Goal: Task Accomplishment & Management: Manage account settings

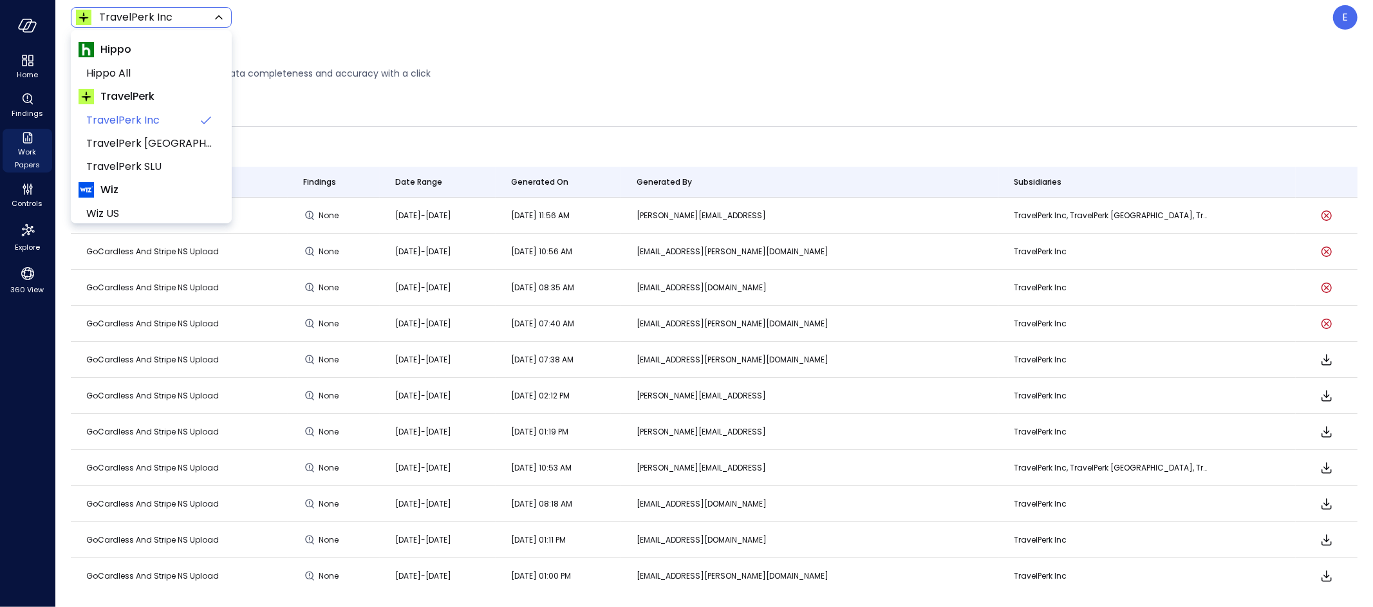
click at [159, 19] on body "Home Findings Work Papers Controls Explore 360 View TravelPerk Inc ****** ​ E W…" at bounding box center [686, 303] width 1373 height 607
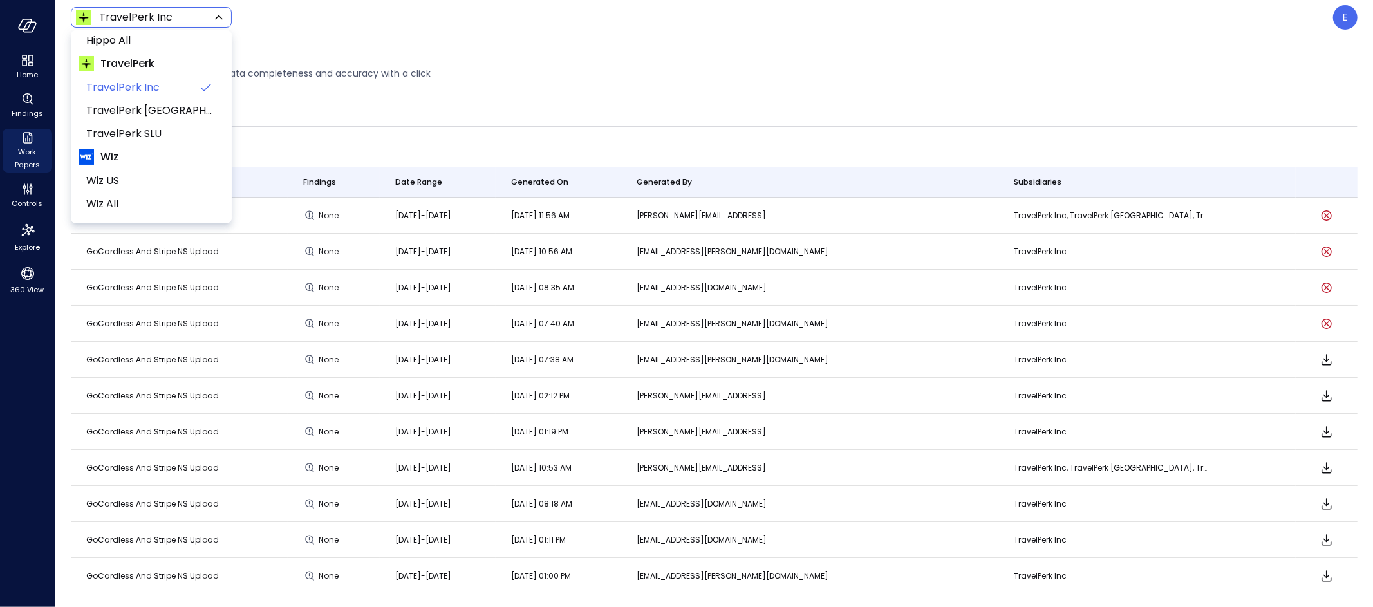
click at [1339, 14] on div at bounding box center [686, 303] width 1373 height 607
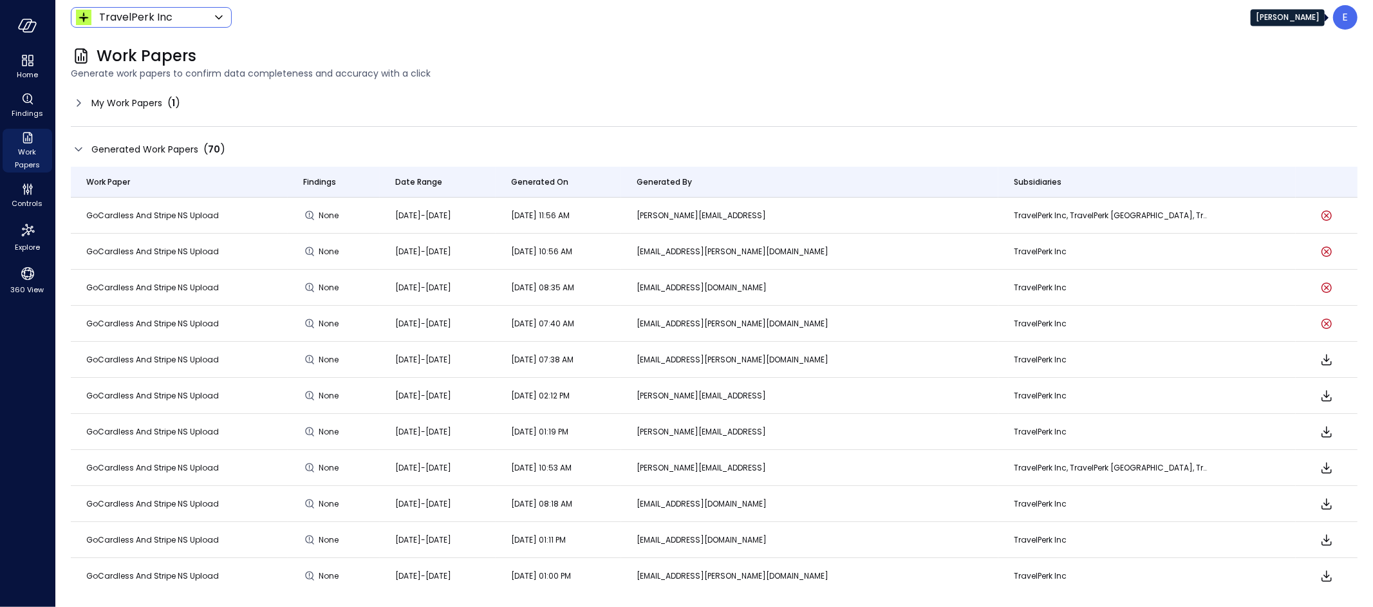
click at [1351, 19] on div "E" at bounding box center [1345, 17] width 24 height 24
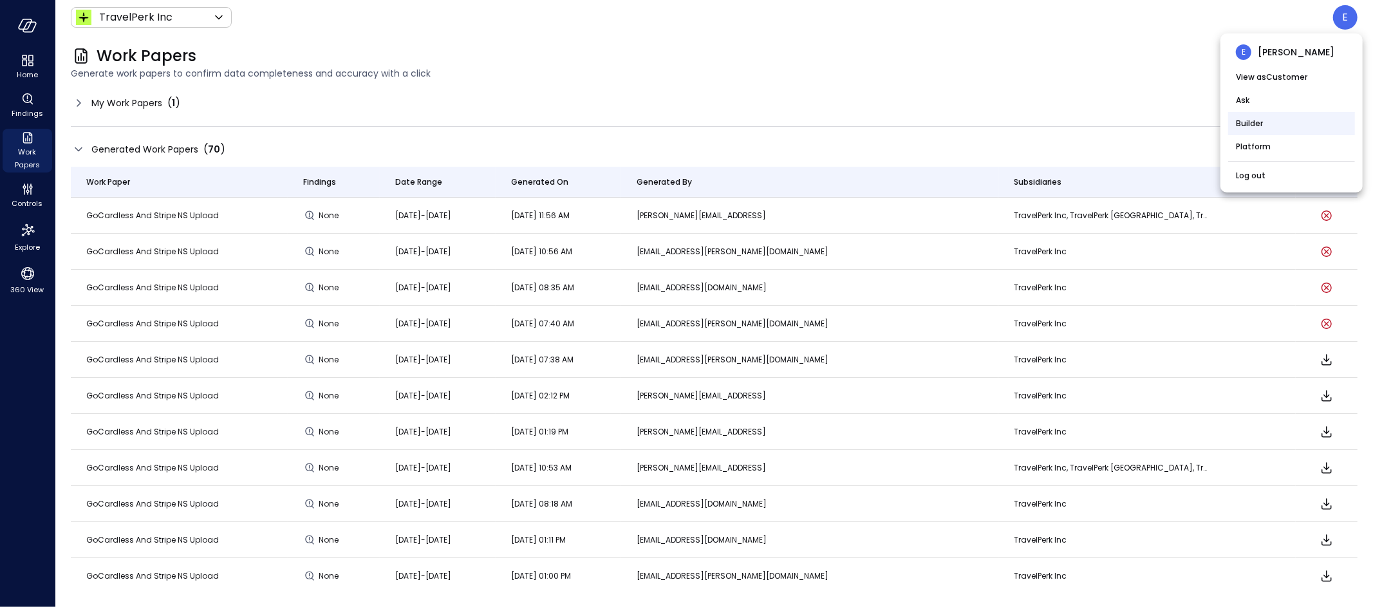
click at [1257, 120] on li "Builder" at bounding box center [1291, 123] width 127 height 23
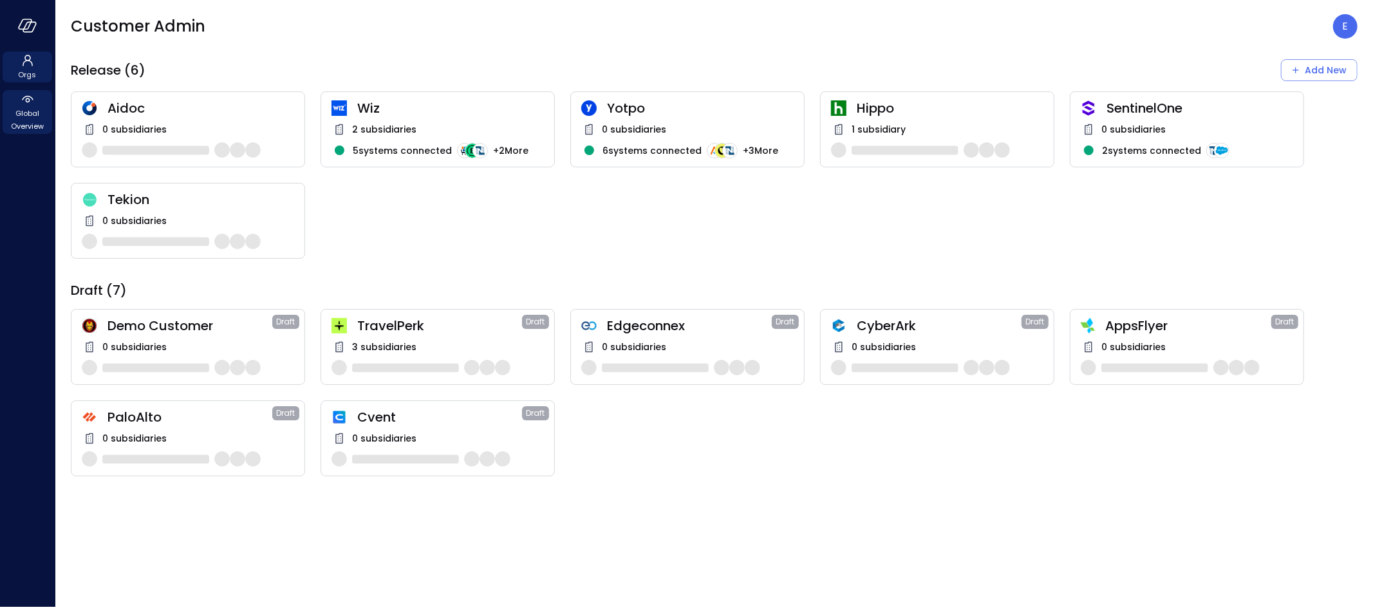
click at [27, 103] on icon at bounding box center [27, 98] width 15 height 15
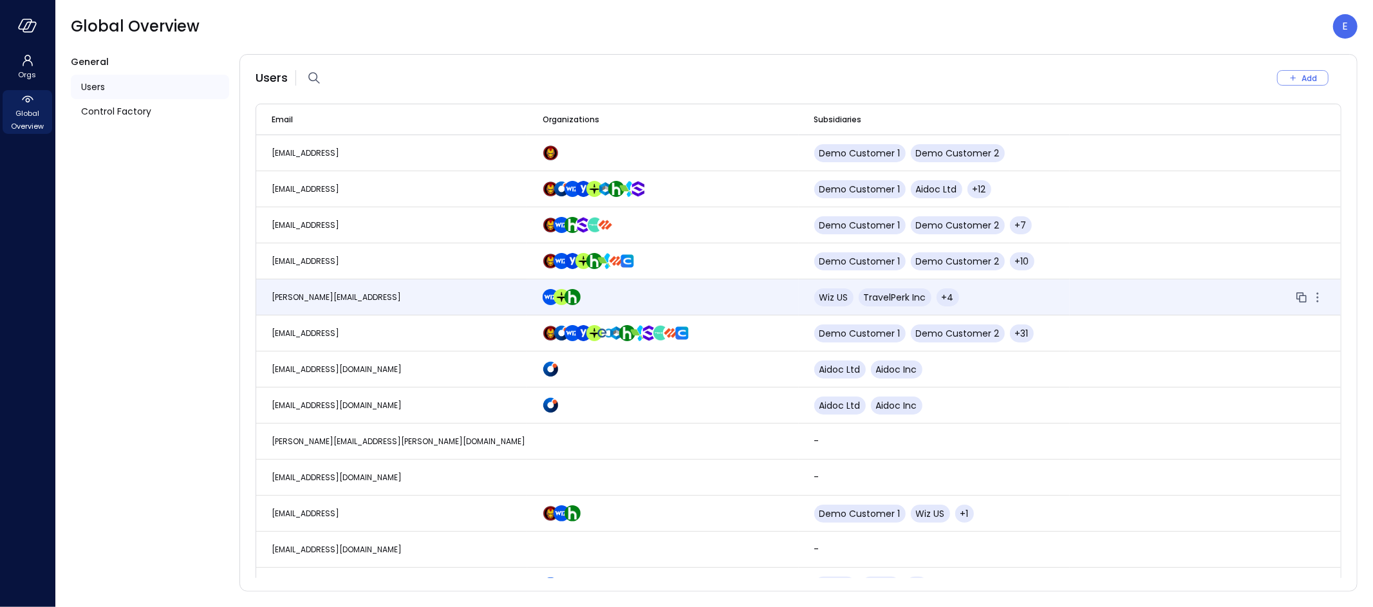
click at [339, 294] on span "[PERSON_NAME][EMAIL_ADDRESS]" at bounding box center [336, 297] width 129 height 11
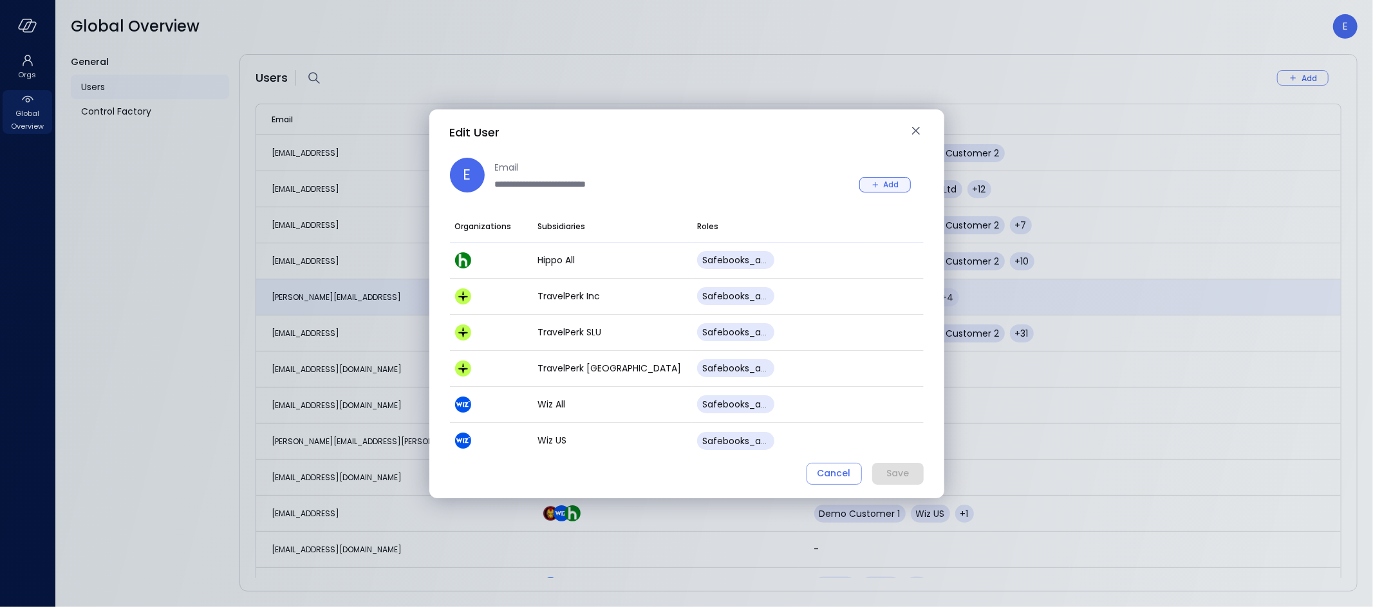
click at [894, 182] on div "Add" at bounding box center [891, 185] width 15 height 14
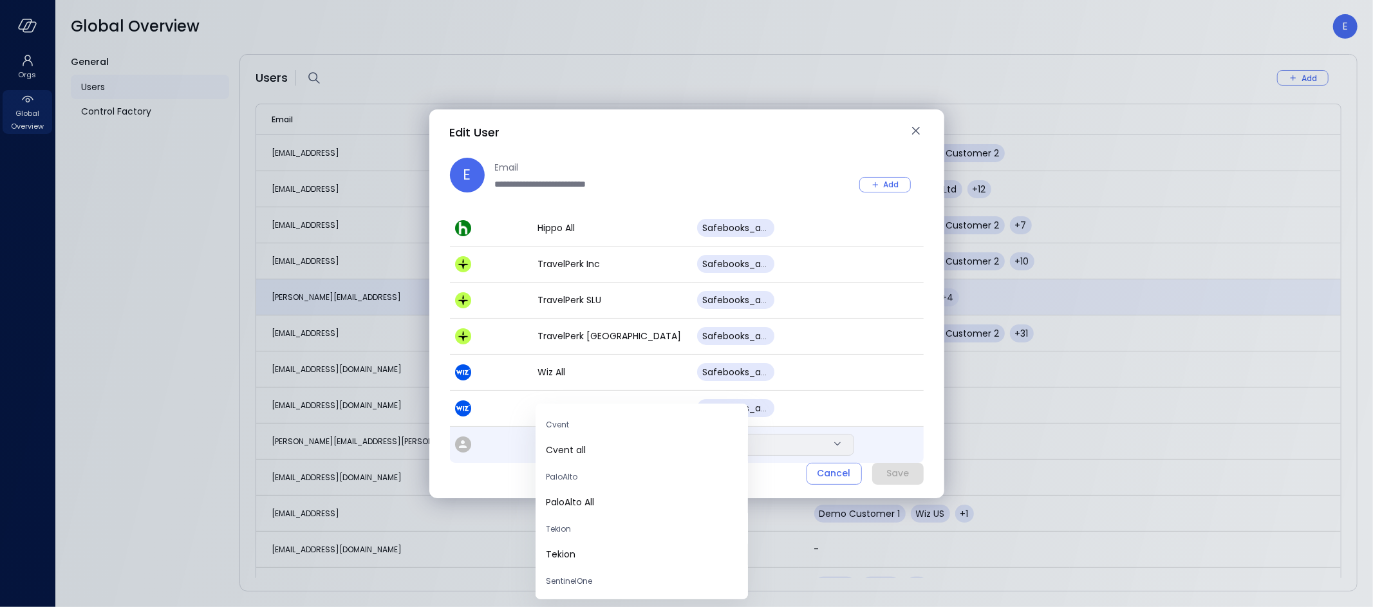
click at [619, 446] on body "Orgs Global Overview Global Overview E General Users Control Factory Users Add …" at bounding box center [686, 303] width 1373 height 607
click at [565, 449] on span "Tekion" at bounding box center [642, 456] width 192 height 14
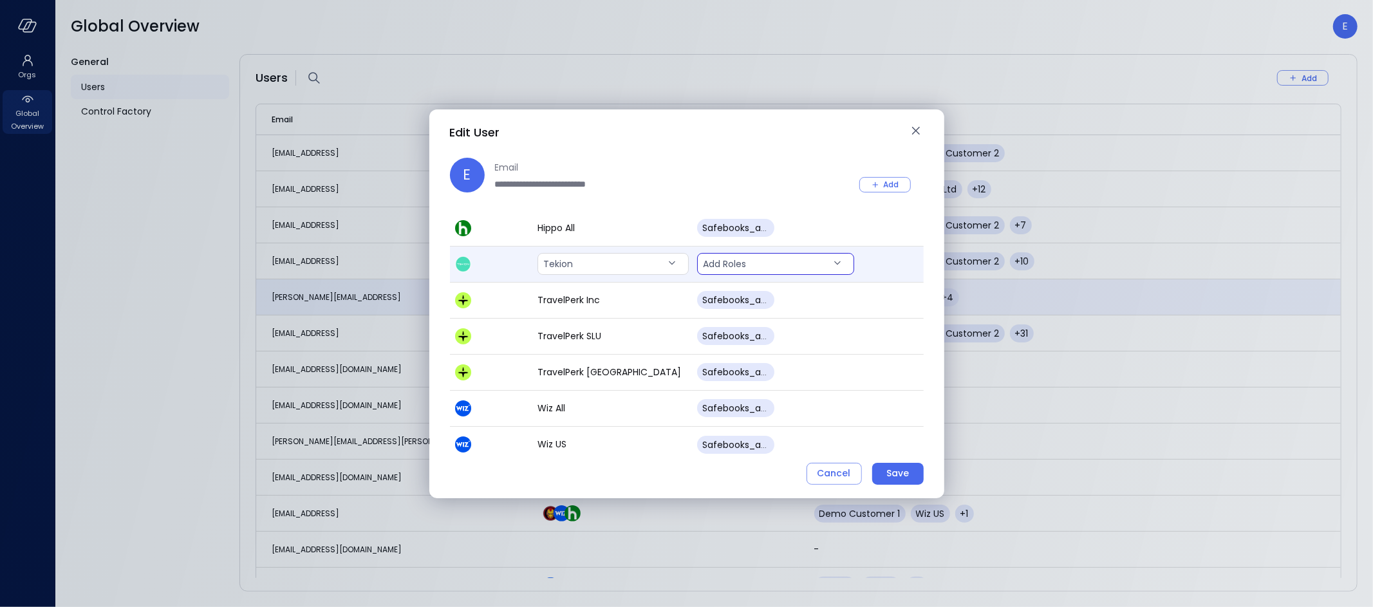
click at [759, 262] on body "Orgs Global Overview Global Overview E General Users Control Factory Users Add …" at bounding box center [686, 303] width 1373 height 607
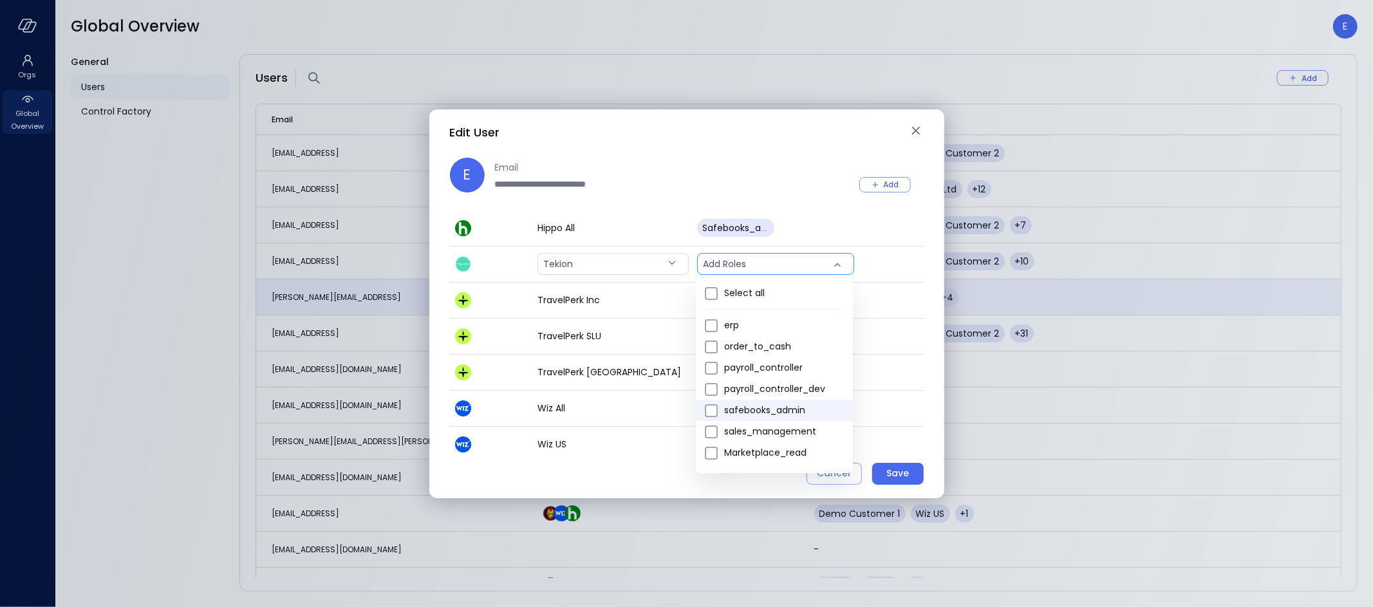
click at [750, 413] on span "safebooks_admin" at bounding box center [783, 411] width 118 height 14
type input "*"
click at [895, 478] on div at bounding box center [686, 303] width 1373 height 607
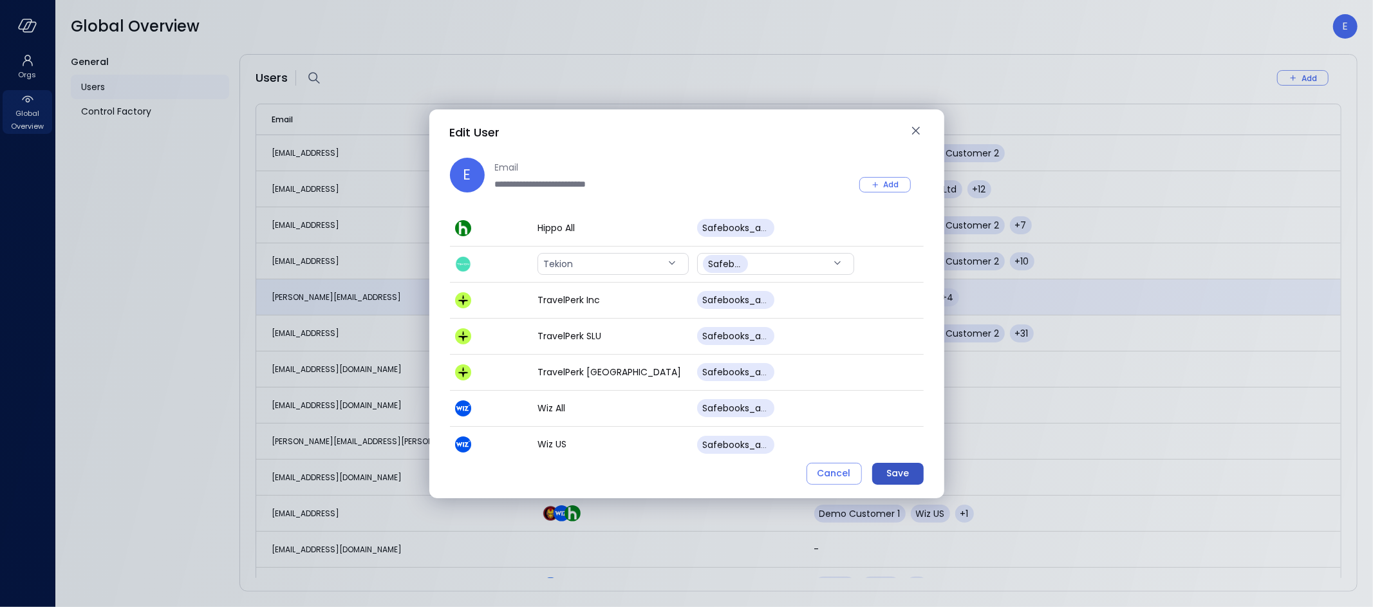
click at [896, 478] on div "Save" at bounding box center [898, 473] width 23 height 16
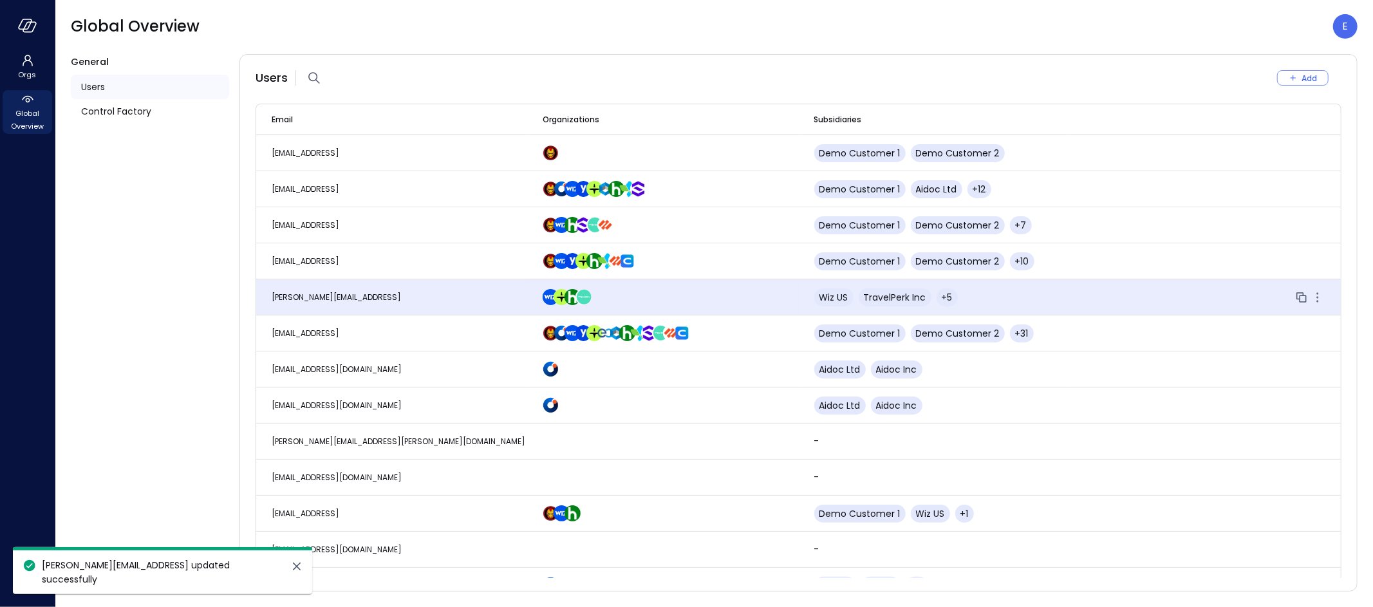
click at [356, 295] on span "[PERSON_NAME][EMAIL_ADDRESS]" at bounding box center [336, 297] width 129 height 11
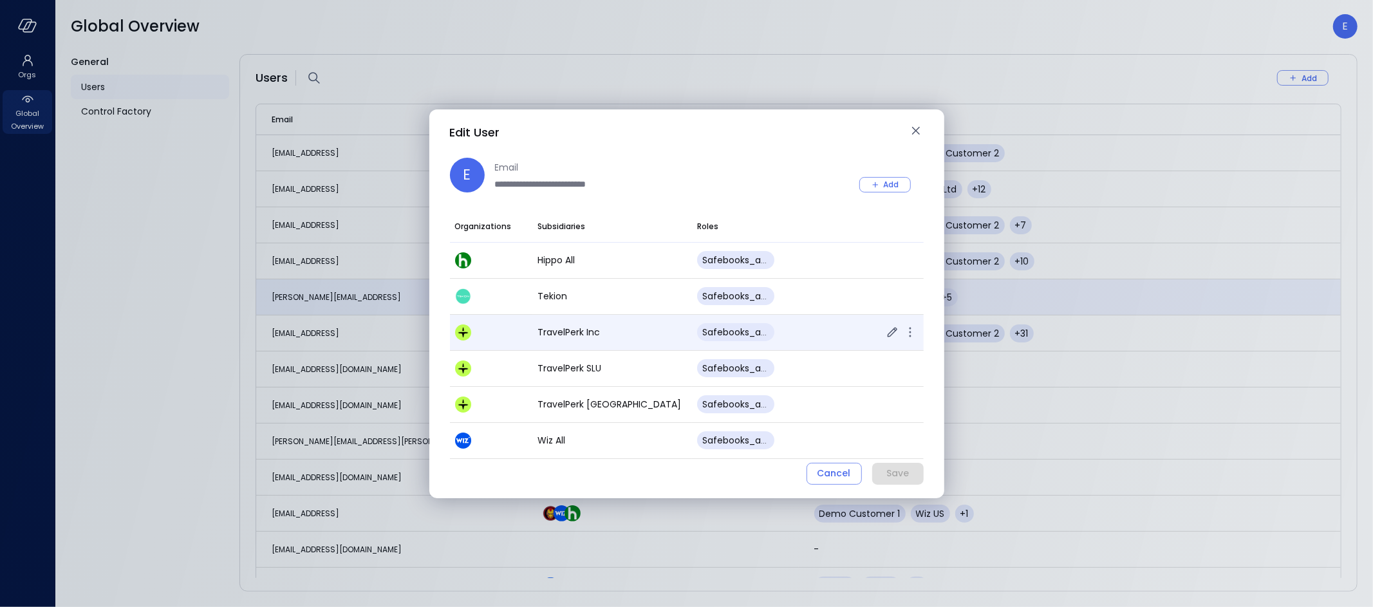
scroll to position [32, 0]
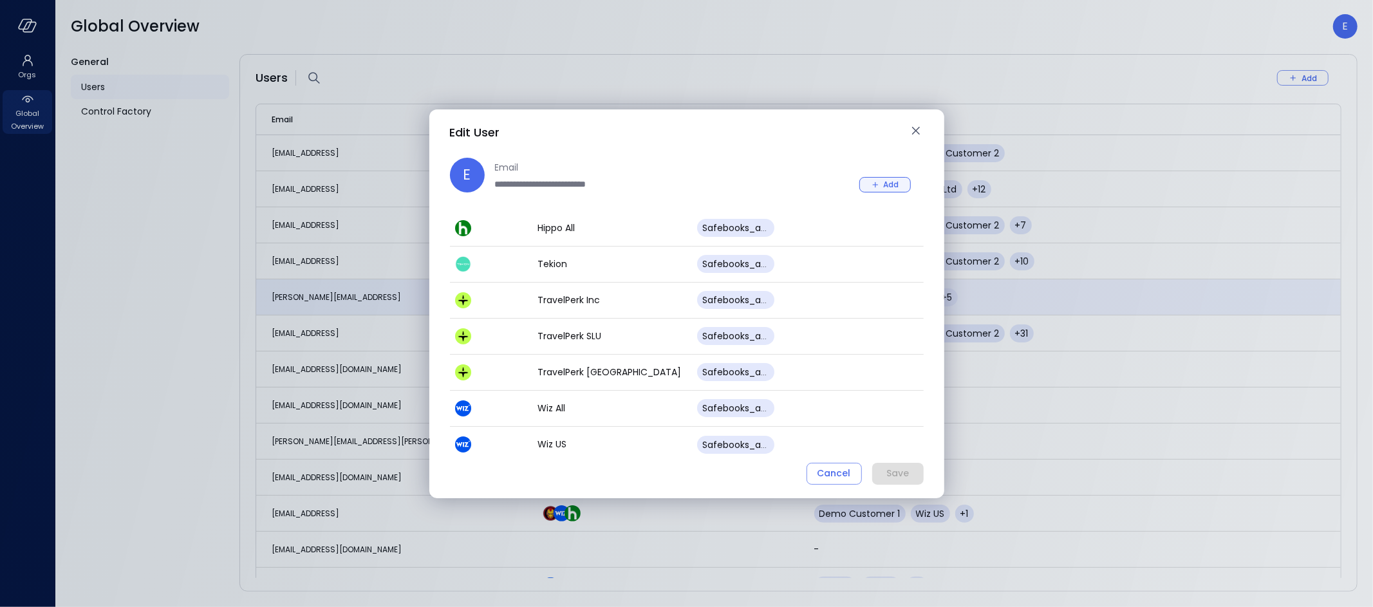
click at [884, 182] on div "Add" at bounding box center [891, 185] width 15 height 14
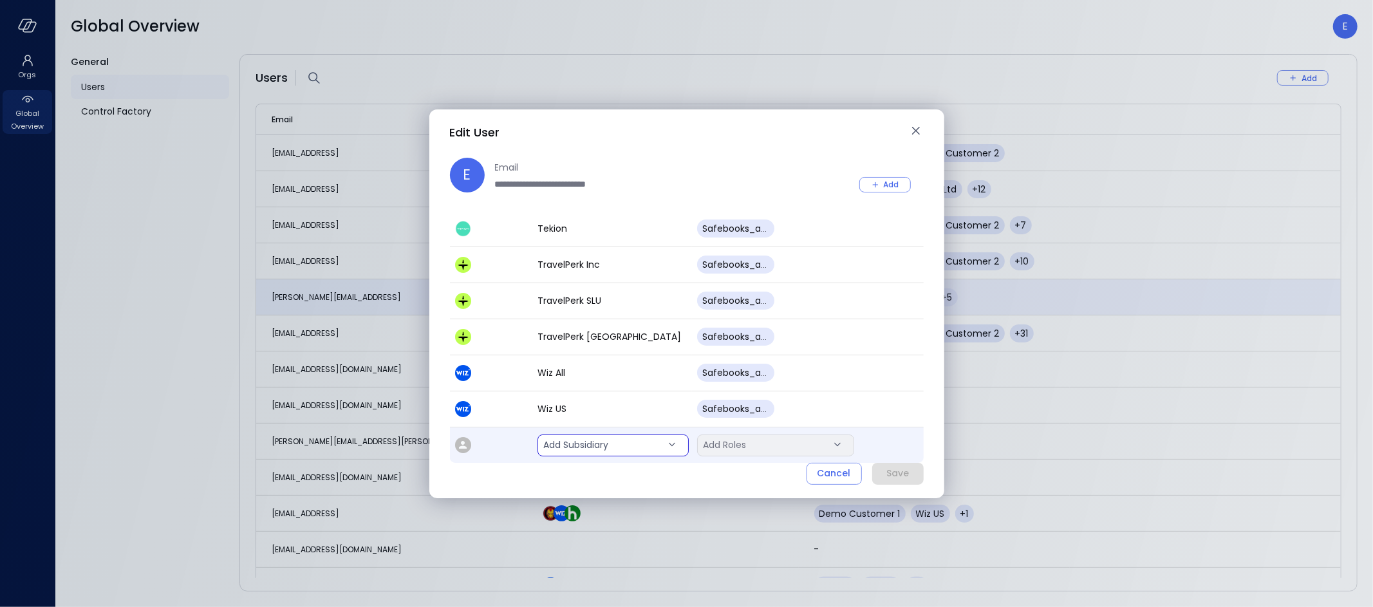
click at [621, 446] on body "Orgs Global Overview Global Overview E General Users Control Factory Users Add …" at bounding box center [686, 303] width 1373 height 607
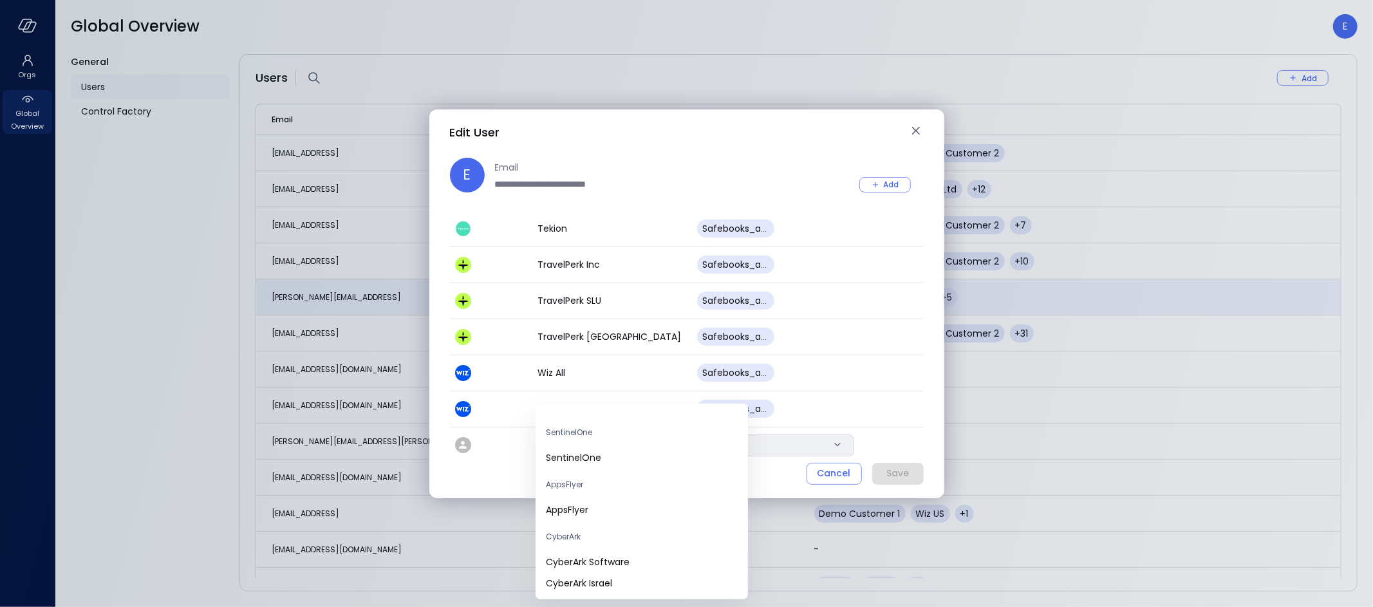
scroll to position [100, 0]
click at [602, 456] on span "SentinelOne" at bounding box center [642, 454] width 192 height 14
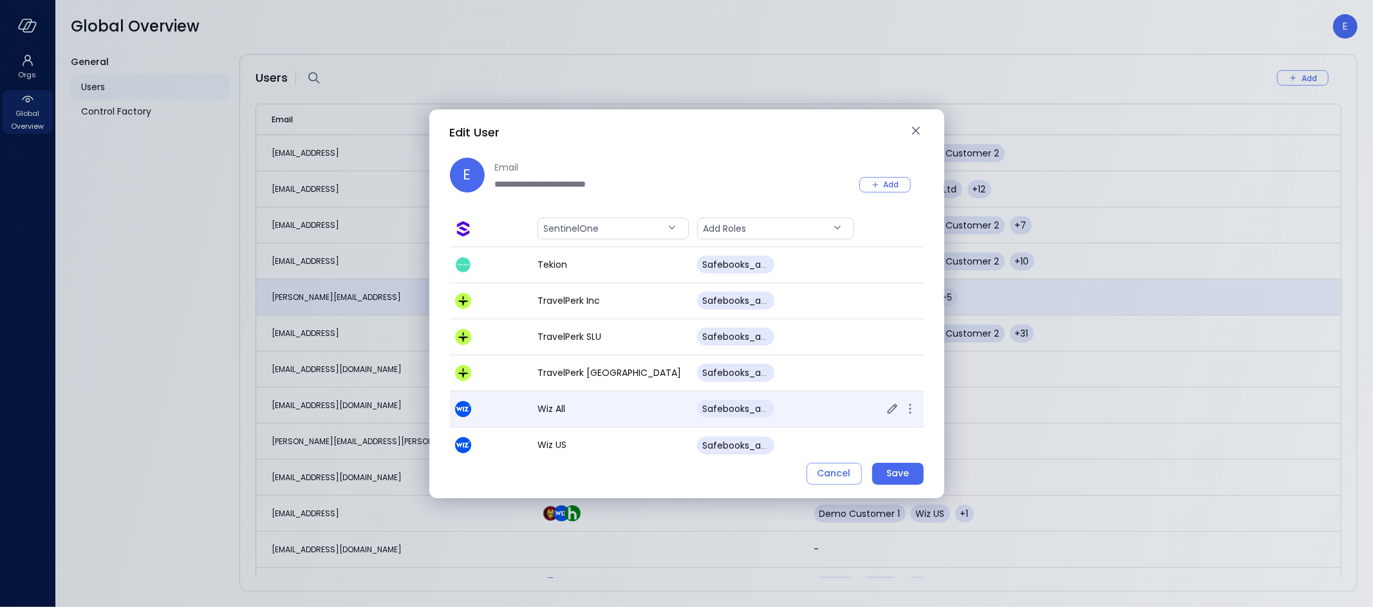
scroll to position [0, 0]
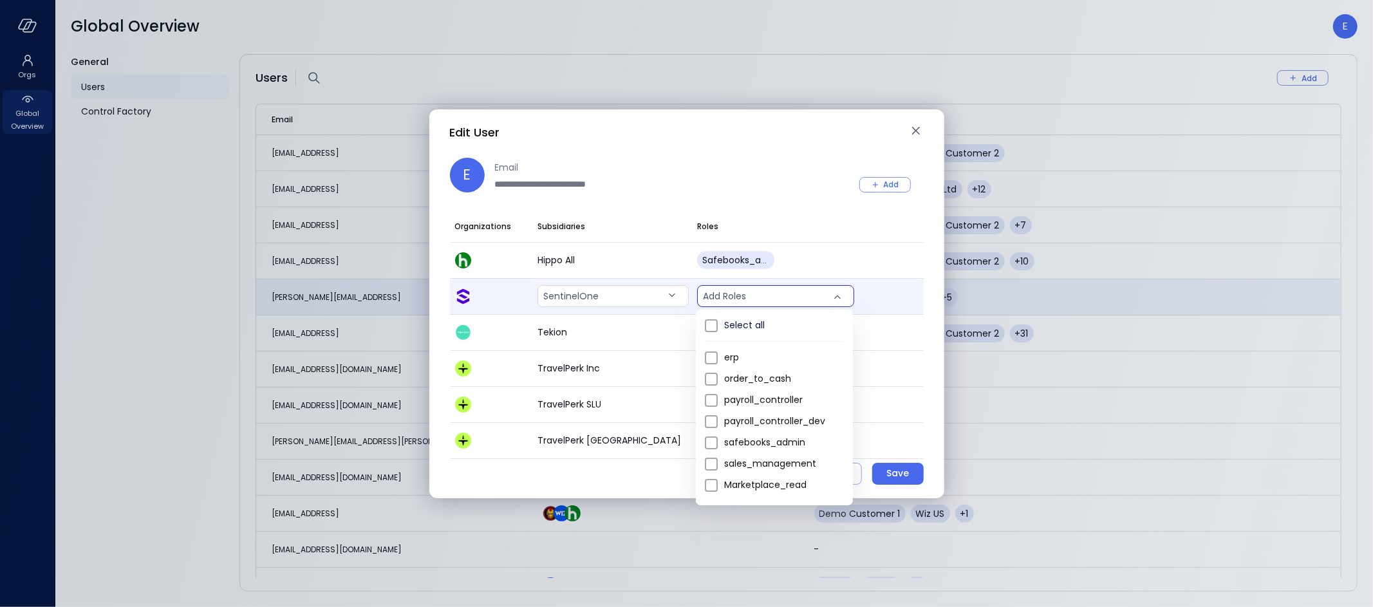
click at [769, 293] on body "Orgs Global Overview Global Overview E General Users Control Factory Users Add …" at bounding box center [686, 303] width 1373 height 607
click at [777, 441] on span "safebooks_admin" at bounding box center [783, 443] width 118 height 14
type input "*"
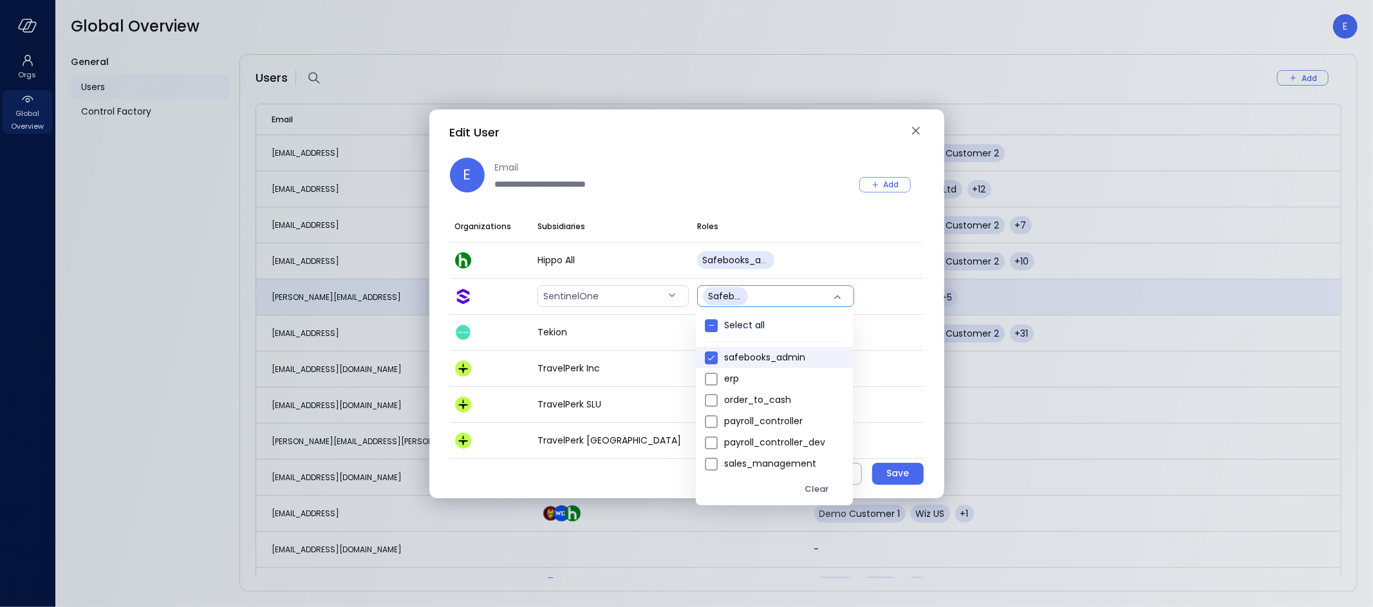
click at [857, 218] on div at bounding box center [686, 303] width 1373 height 607
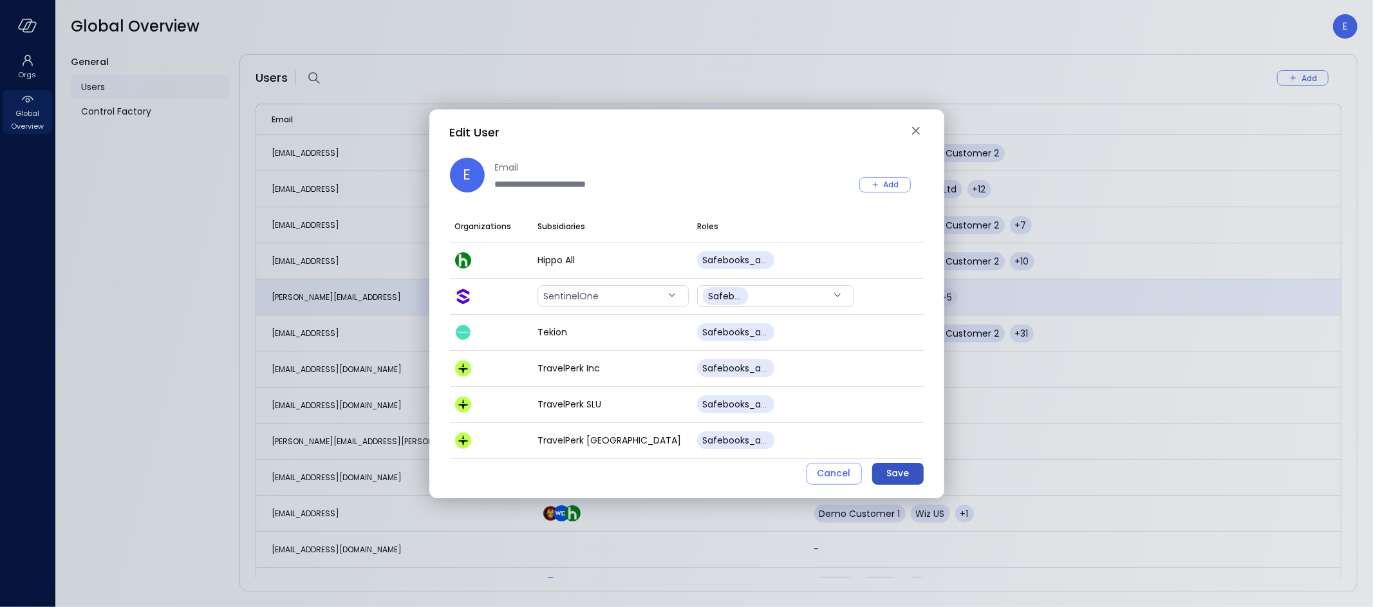
click at [908, 471] on div "Save" at bounding box center [898, 473] width 23 height 16
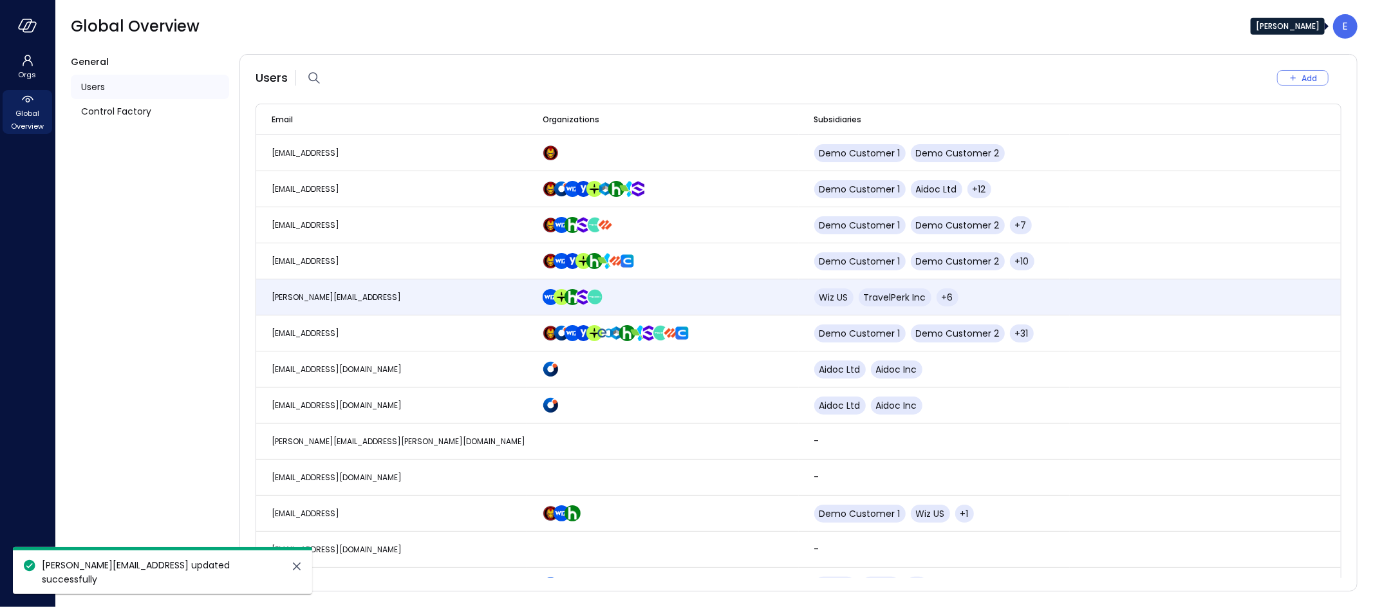
click at [1351, 28] on div "E" at bounding box center [1345, 26] width 24 height 24
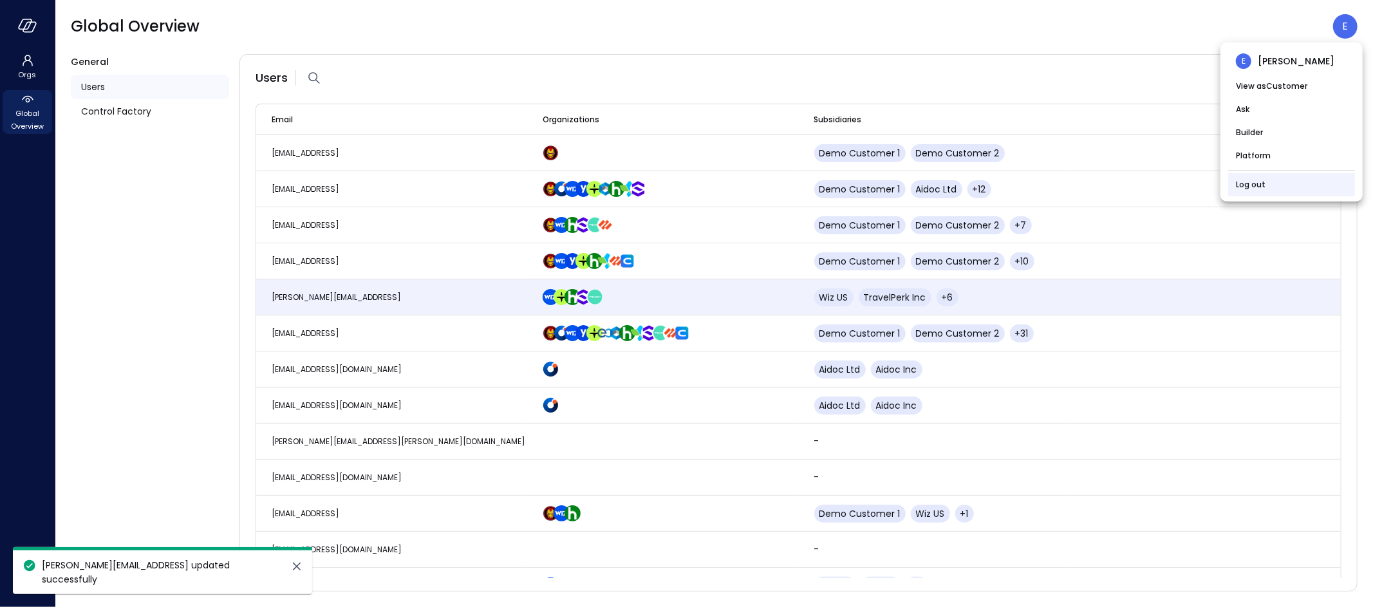
click at [1252, 181] on link "Log out" at bounding box center [1251, 184] width 30 height 13
